Goal: Task Accomplishment & Management: Manage account settings

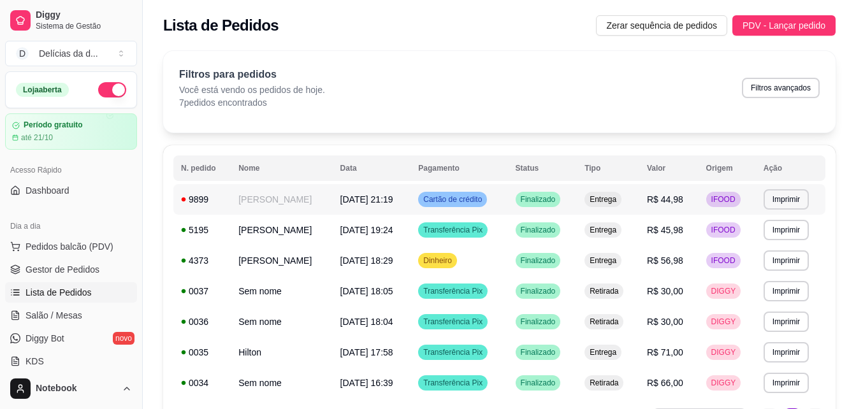
click at [356, 195] on span "[DATE] 21:19" at bounding box center [367, 199] width 53 height 10
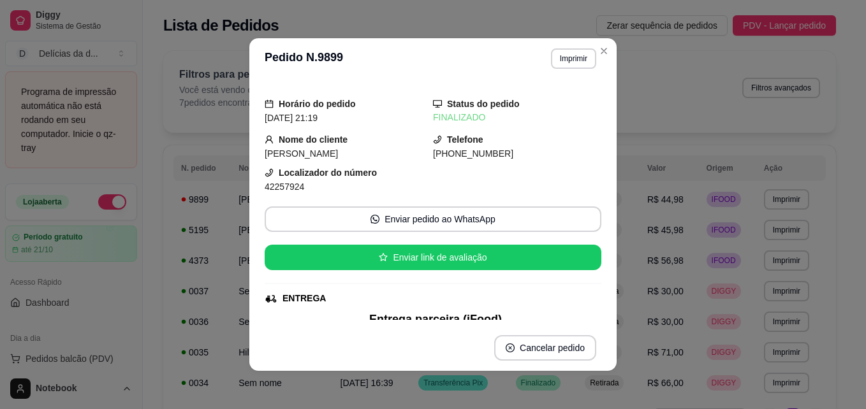
click at [526, 127] on div "Horário do pedido 10/10/2025 21:19 Status do pedido FINALIZADO Nome do cliente …" at bounding box center [433, 202] width 337 height 236
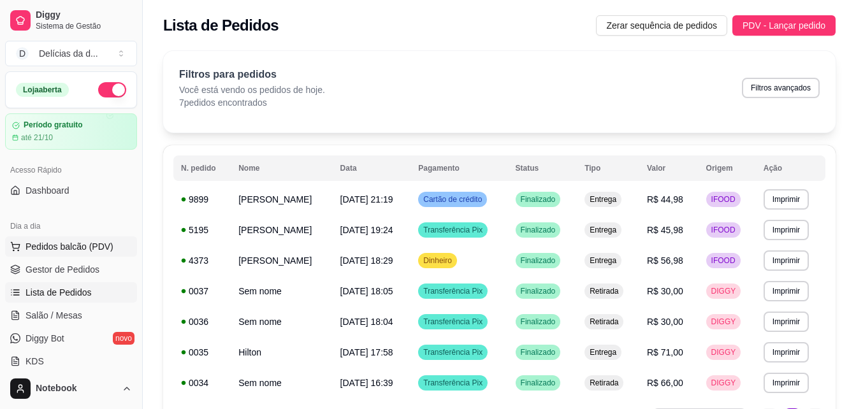
click at [89, 245] on span "Pedidos balcão (PDV)" at bounding box center [70, 246] width 88 height 13
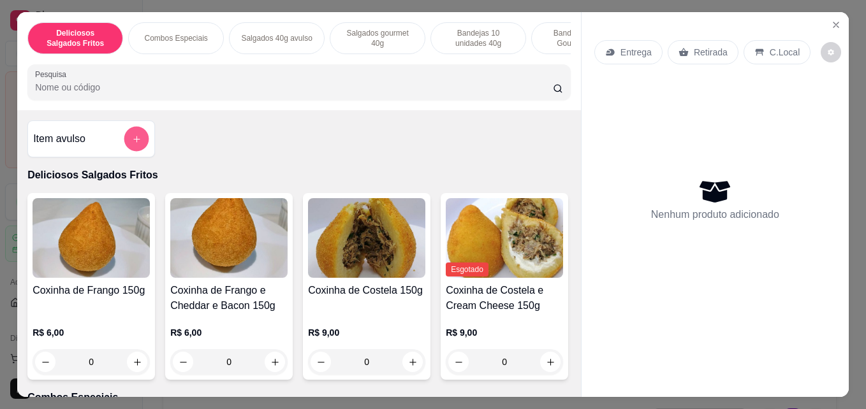
click at [133, 139] on icon "add-separate-item" at bounding box center [137, 140] width 10 height 10
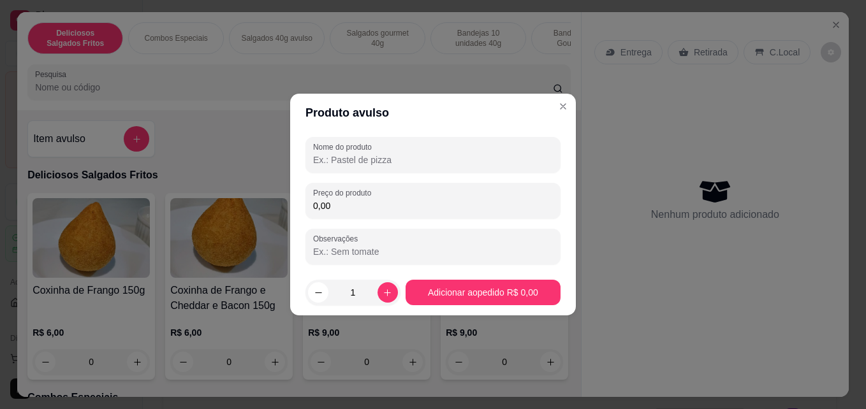
click at [349, 161] on input "Nome do produto" at bounding box center [433, 160] width 240 height 13
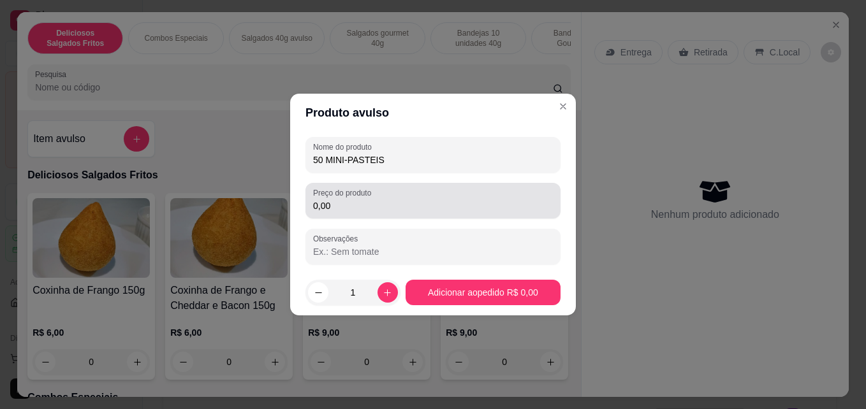
type input "50 MINI-PASTEIS"
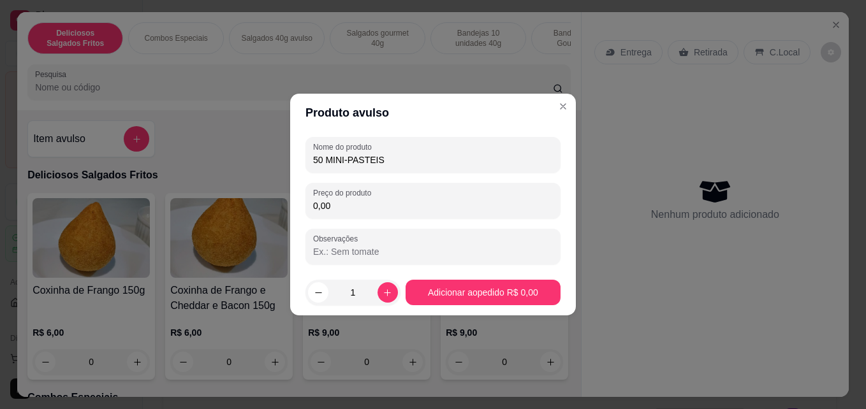
click at [348, 208] on input "0,00" at bounding box center [433, 206] width 240 height 13
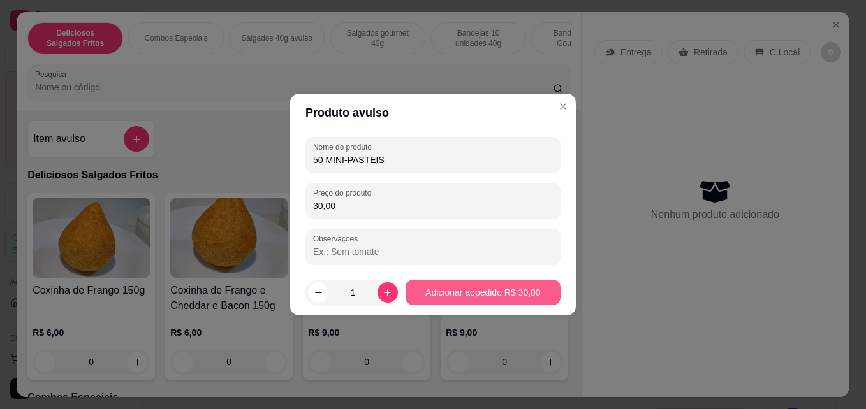
type input "30,00"
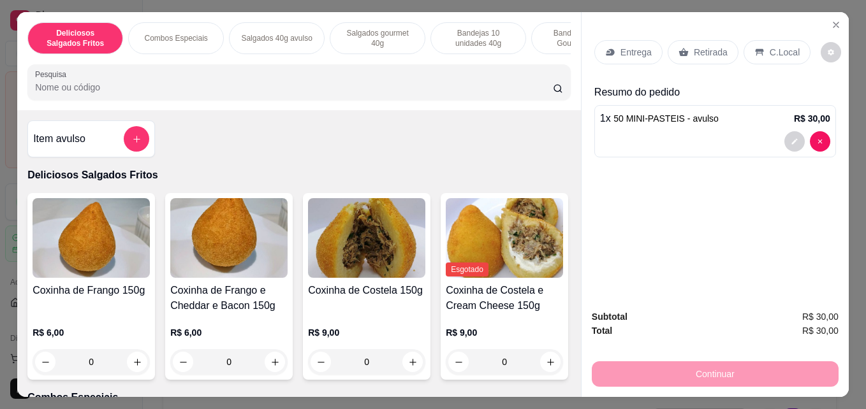
click at [621, 54] on div "Entrega" at bounding box center [628, 52] width 68 height 24
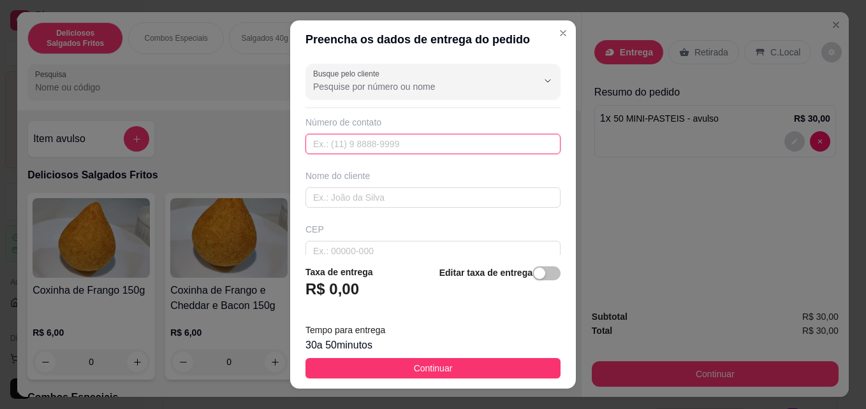
click at [427, 147] on input "text" at bounding box center [432, 144] width 255 height 20
click at [408, 89] on input "Busque pelo cliente" at bounding box center [415, 86] width 204 height 13
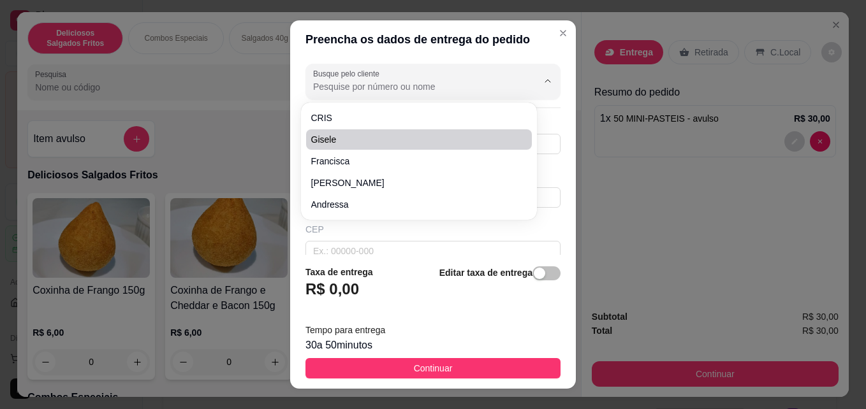
click at [351, 138] on span "Gisele" at bounding box center [412, 139] width 203 height 13
type input "Gisele"
type input "19986033145"
type input "Gisele"
type input "13843-054"
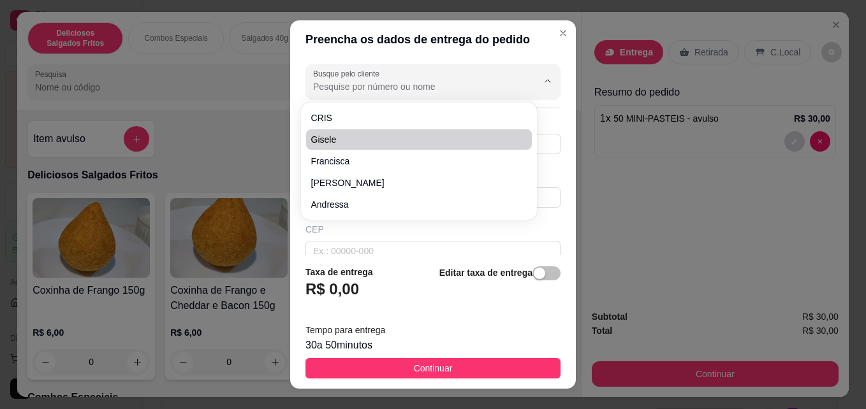
type input "[PERSON_NAME]"
type input "762"
type input "Jardim Planalto"
type input "Mogi Guaçu"
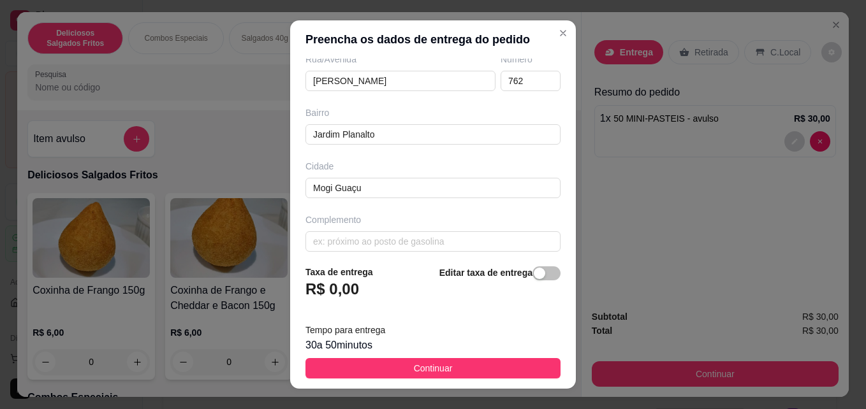
scroll to position [233, 0]
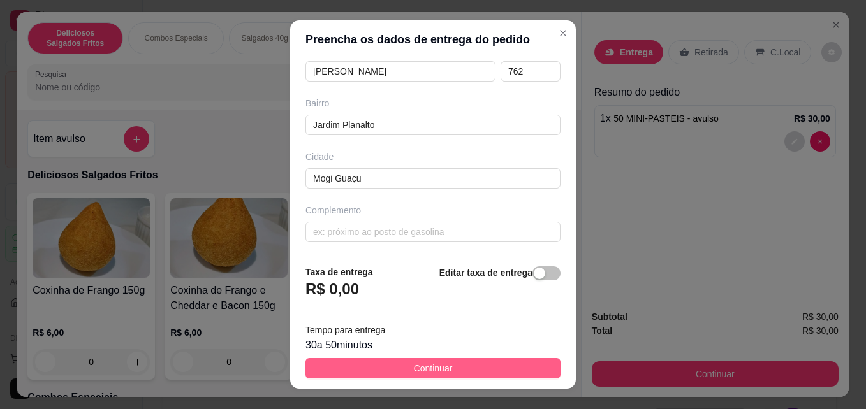
click at [459, 362] on button "Continuar" at bounding box center [432, 368] width 255 height 20
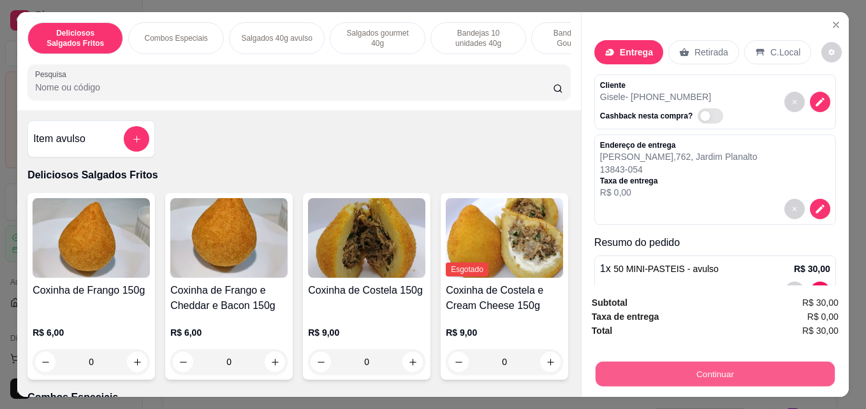
click at [629, 362] on button "Continuar" at bounding box center [715, 374] width 239 height 25
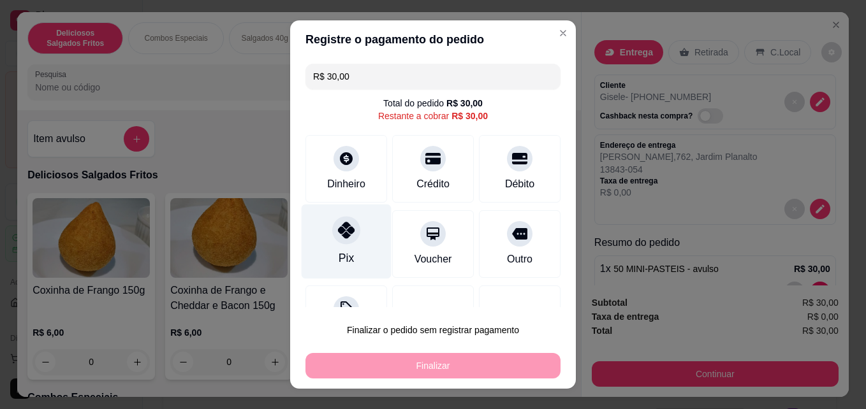
click at [342, 235] on icon at bounding box center [346, 230] width 17 height 17
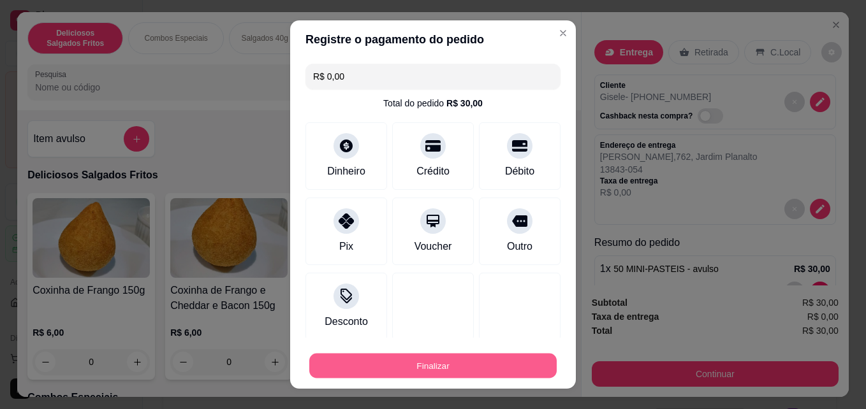
click at [413, 358] on button "Finalizar" at bounding box center [432, 366] width 247 height 25
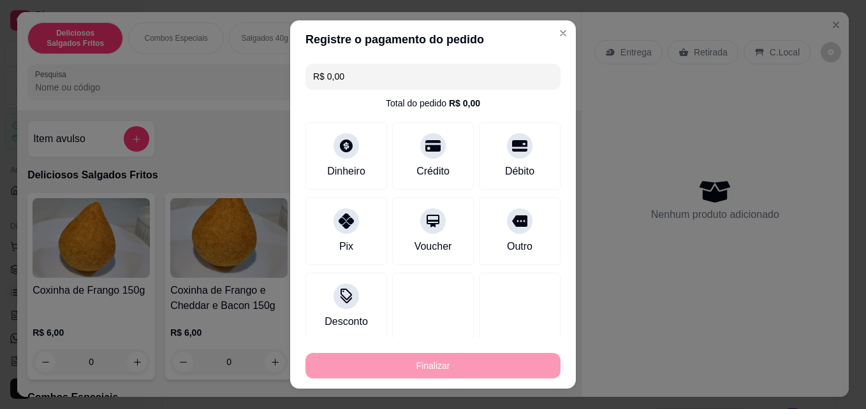
type input "-R$ 30,00"
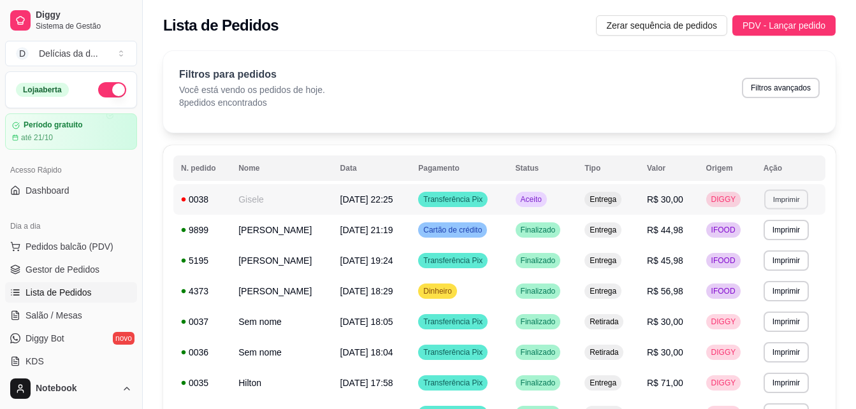
click at [795, 200] on button "Imprimir" at bounding box center [787, 199] width 44 height 20
click at [758, 246] on button "IMPRESSORA" at bounding box center [763, 244] width 89 height 20
click at [763, 202] on td "**********" at bounding box center [791, 199] width 70 height 31
click at [789, 205] on button "Imprimir" at bounding box center [787, 199] width 44 height 20
click at [766, 240] on button "IMPRESSORA" at bounding box center [763, 244] width 89 height 20
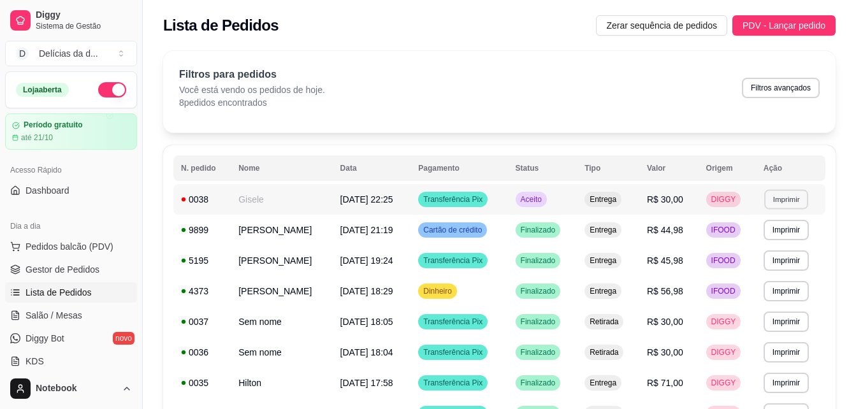
click at [795, 207] on button "Imprimir" at bounding box center [787, 199] width 44 height 20
click at [789, 196] on button "Imprimir" at bounding box center [787, 199] width 44 height 20
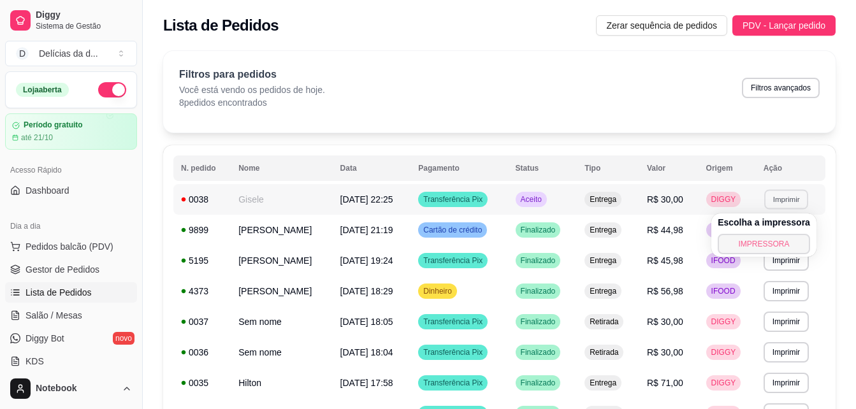
click at [767, 242] on button "IMPRESSORA" at bounding box center [764, 244] width 92 height 20
click at [349, 198] on span "[DATE] 22:25" at bounding box center [367, 199] width 53 height 10
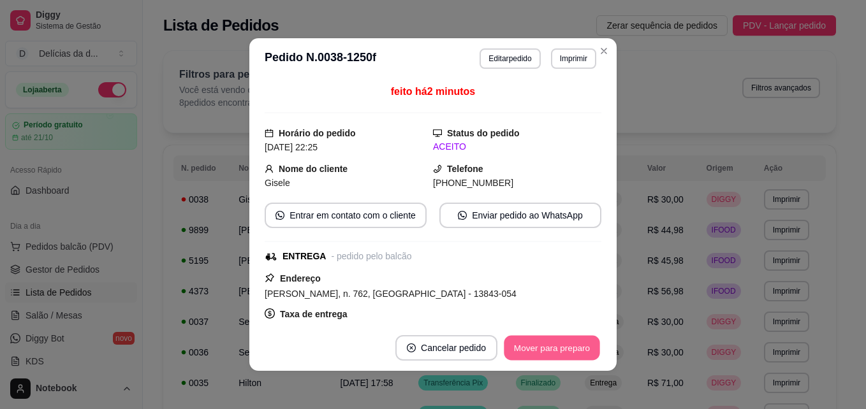
click at [540, 355] on button "Mover para preparo" at bounding box center [552, 348] width 96 height 25
